Goal: Navigation & Orientation: Find specific page/section

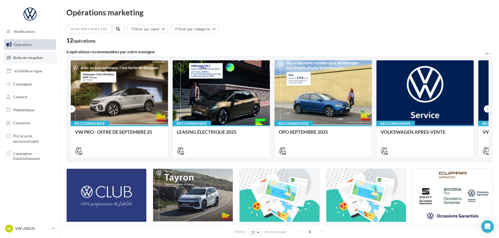
click at [40, 59] on span "Boîte de réception" at bounding box center [28, 57] width 30 height 4
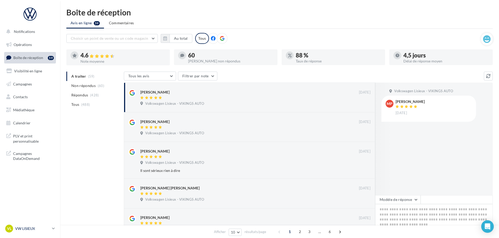
click at [24, 227] on p "VW LISIEUX" at bounding box center [32, 228] width 35 height 5
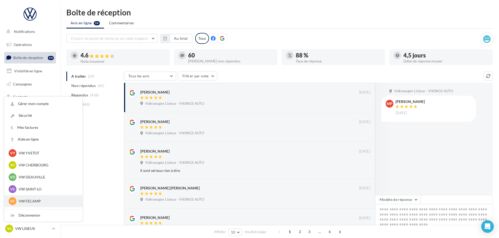
scroll to position [105, 0]
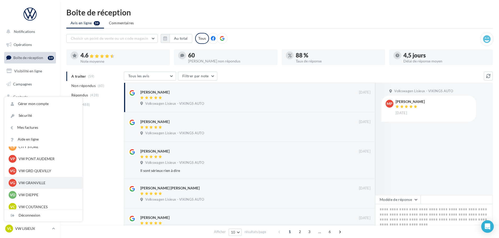
click at [32, 185] on p "VW GRANVILLE" at bounding box center [48, 182] width 58 height 5
